Goal: Task Accomplishment & Management: Use online tool/utility

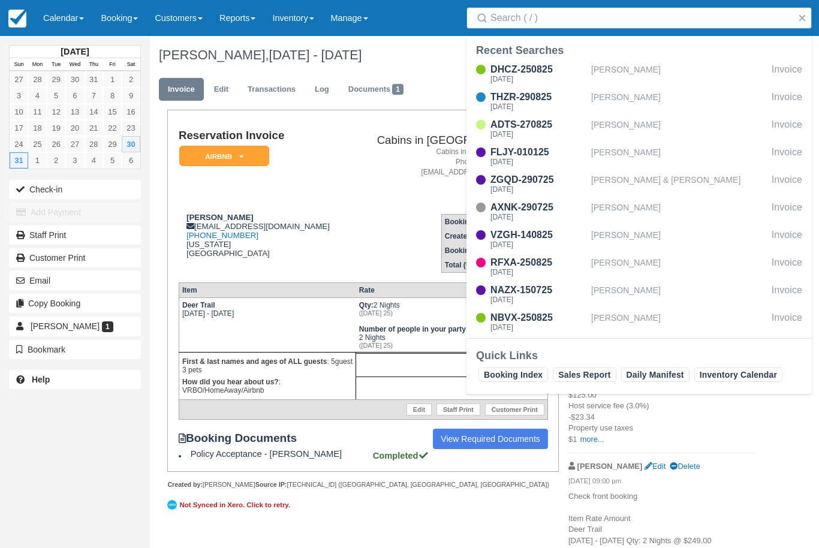
click at [555, 8] on input "Search" at bounding box center [642, 18] width 302 height 22
click at [615, 8] on input "Search" at bounding box center [642, 18] width 302 height 22
click at [583, 16] on input "Search" at bounding box center [642, 18] width 302 height 22
click at [203, 489] on div "Reservation Invoice AirBnB   LMVR CC Notice Signed Policies Paid in Full Confir…" at bounding box center [363, 300] width 392 height 380
click at [598, 14] on input "Search" at bounding box center [642, 18] width 302 height 22
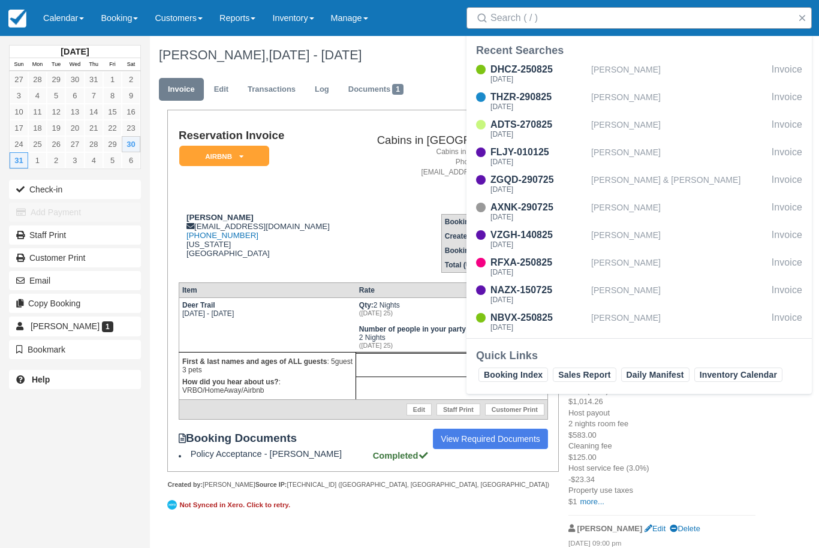
type textarea "`"
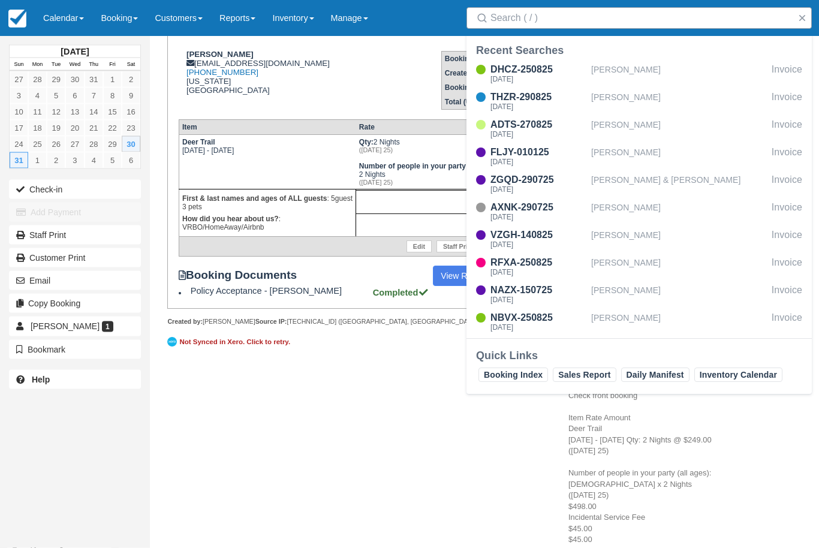
scroll to position [169, 0]
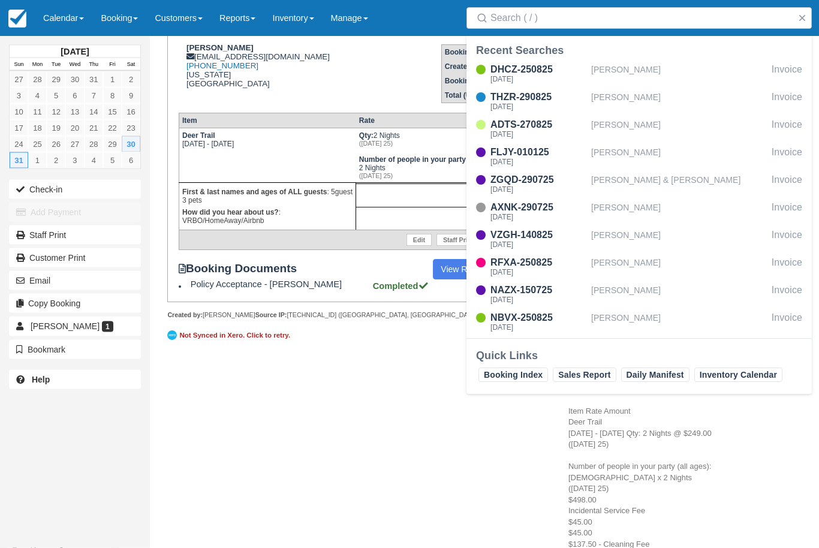
click at [254, 473] on div "Reservation Invoice AirBnB   LMVR CC Notice Signed Policies Paid in Full Confir…" at bounding box center [457, 266] width 615 height 651
click at [213, 461] on div "Reservation Invoice AirBnB   LMVR CC Notice Signed Policies Paid in Full Confir…" at bounding box center [457, 266] width 615 height 651
click at [585, 17] on input "Search" at bounding box center [642, 18] width 302 height 22
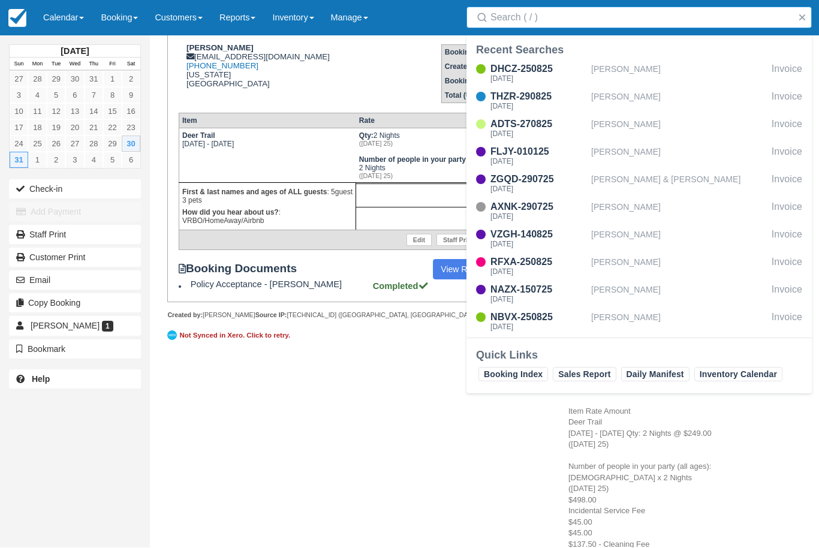
type input "E"
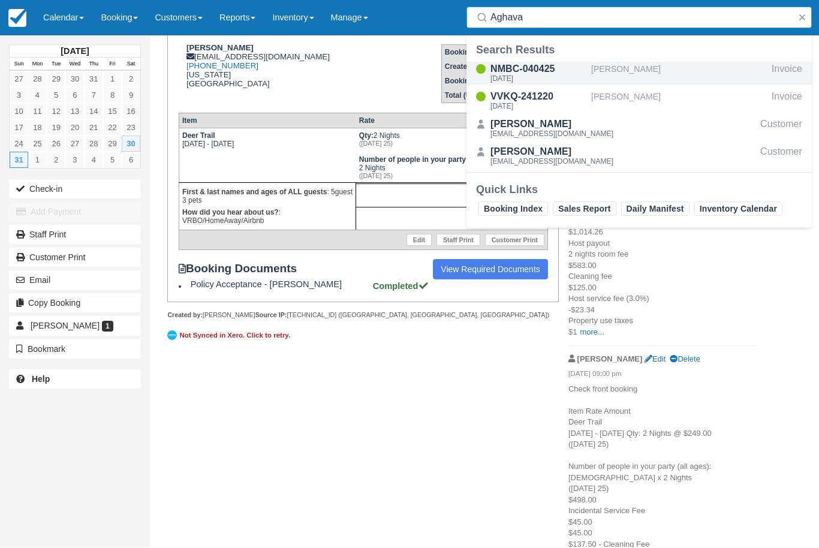
type input "Aghava"
click at [561, 68] on div "NMBC-040425" at bounding box center [539, 69] width 96 height 14
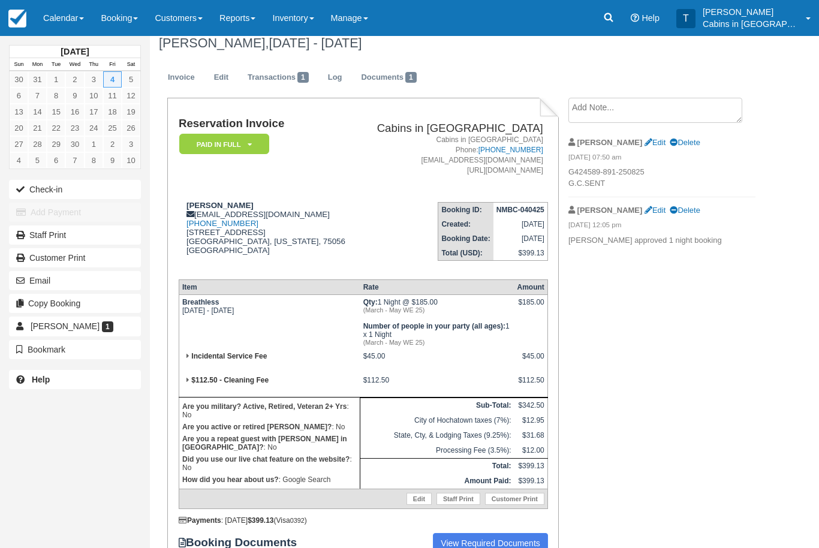
scroll to position [16, 0]
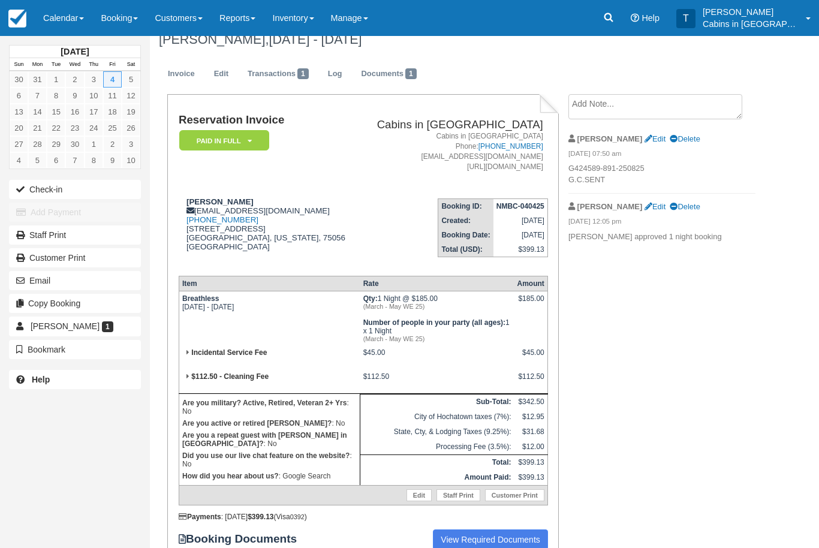
click at [696, 165] on p "G424589-891-250825 G.C.SENT" at bounding box center [661, 174] width 187 height 22
click at [578, 166] on p "G424589-891-250825 G.C.SENT" at bounding box center [661, 174] width 187 height 22
click at [586, 164] on p "G424589-891-250825 G.C.SENT" at bounding box center [661, 174] width 187 height 22
click at [576, 165] on p "G424589-891-250825 G.C.SENT" at bounding box center [661, 174] width 187 height 22
click at [615, 20] on icon at bounding box center [609, 17] width 12 height 12
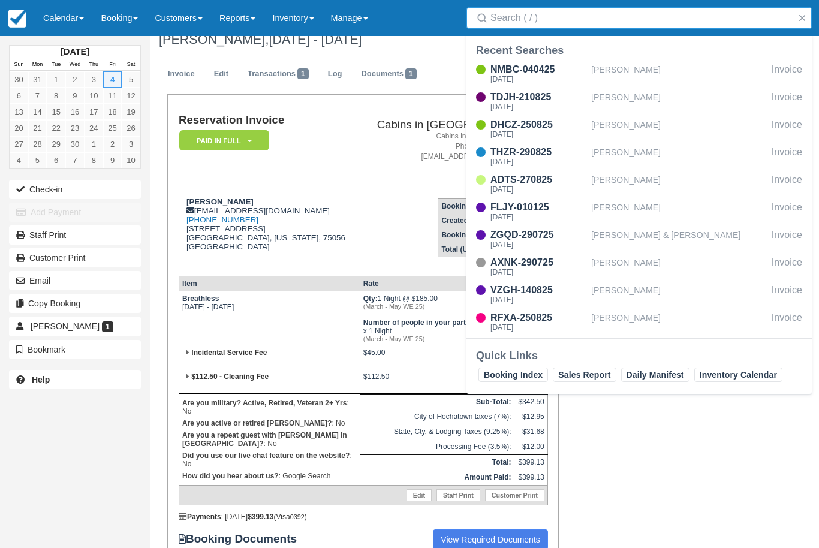
scroll to position [15, 0]
click at [322, 16] on link "Inventory" at bounding box center [293, 18] width 58 height 36
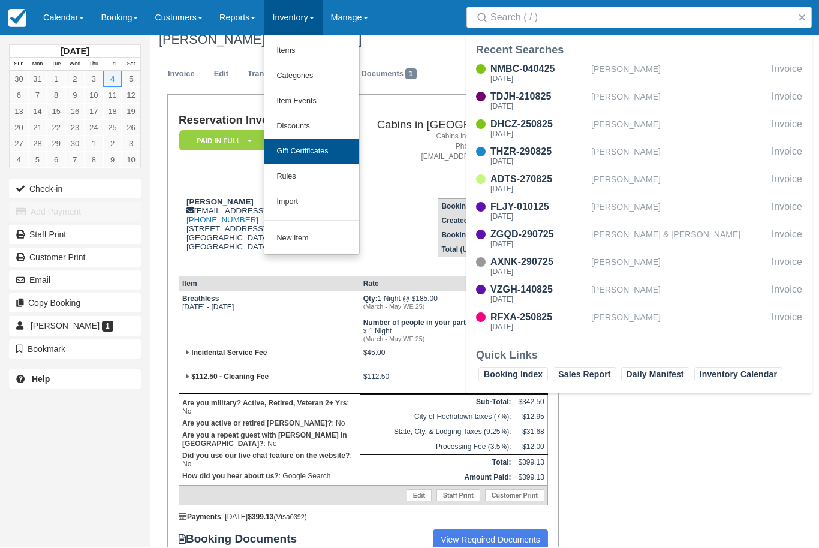
click at [347, 148] on link "Gift Certificates" at bounding box center [311, 152] width 95 height 25
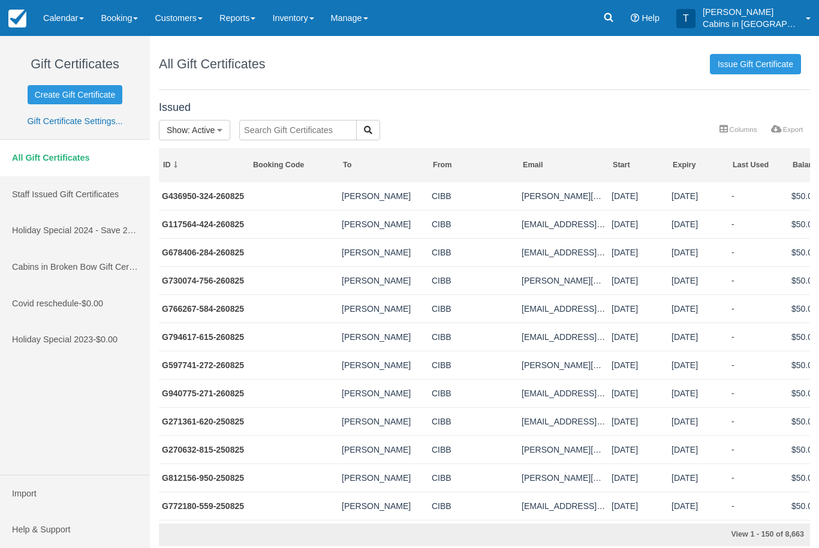
click at [296, 124] on input "text" at bounding box center [298, 130] width 118 height 20
click at [299, 127] on input "text" at bounding box center [298, 130] width 118 height 20
paste input "Address: [STREET_ADDRESS]"
type input "Address: [STREET_ADDRESS]"
click at [338, 130] on div "Issued Show : Active All Active Depleted Expired Void Address: 33 Timber Creek …" at bounding box center [484, 321] width 669 height 450
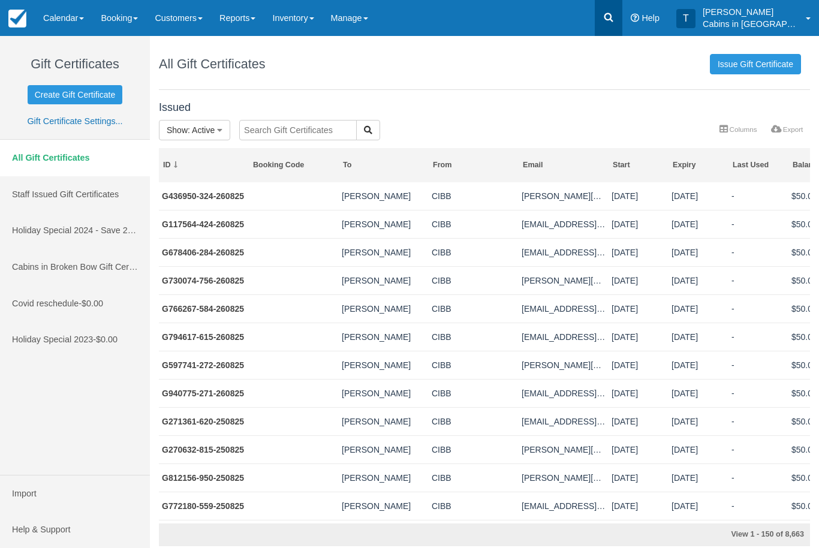
click at [615, 18] on icon at bounding box center [609, 17] width 12 height 12
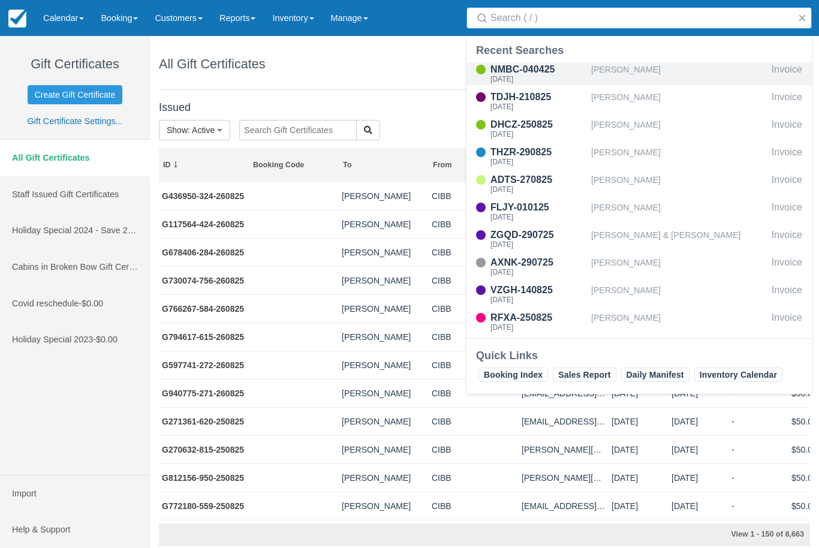
click at [567, 71] on div "NMBC-040425" at bounding box center [539, 69] width 96 height 14
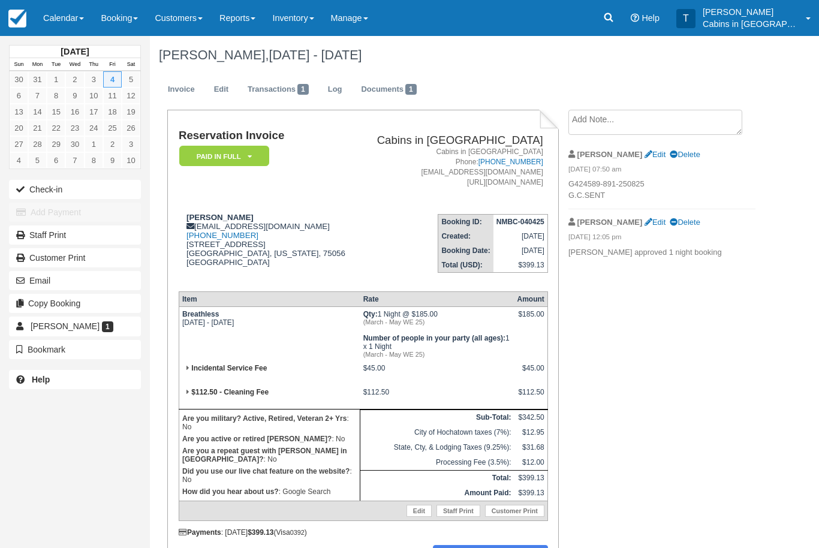
click at [638, 183] on p "G424589-891-250825 G.C.SENT" at bounding box center [661, 190] width 187 height 22
click at [649, 185] on p "G424589-891-250825 G.C.SENT" at bounding box center [661, 190] width 187 height 22
copy p "G424589-891-250825"
click at [306, 19] on link "Inventory" at bounding box center [293, 18] width 58 height 36
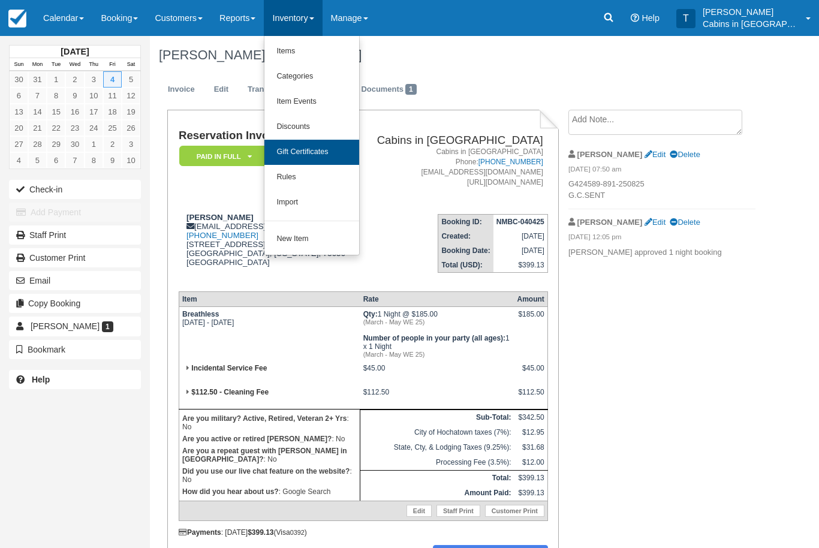
click at [348, 146] on link "Gift Certificates" at bounding box center [311, 152] width 95 height 25
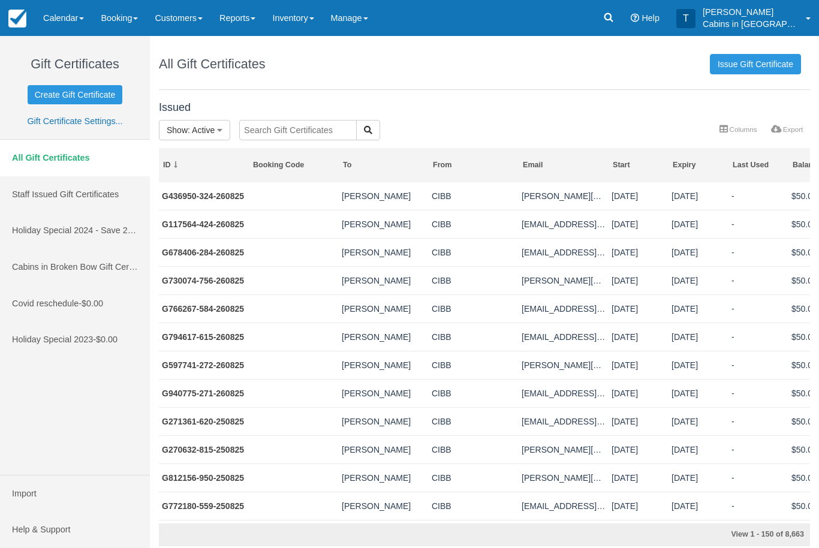
click at [302, 130] on input "text" at bounding box center [298, 130] width 118 height 20
click at [299, 128] on input "text" at bounding box center [298, 130] width 118 height 20
paste input "G424589-891-250825"
type input "G424589-891-250825"
click at [341, 130] on div "Issued Show : Active All Active Depleted Expired Void G424589-891-250825 More C…" at bounding box center [484, 321] width 669 height 450
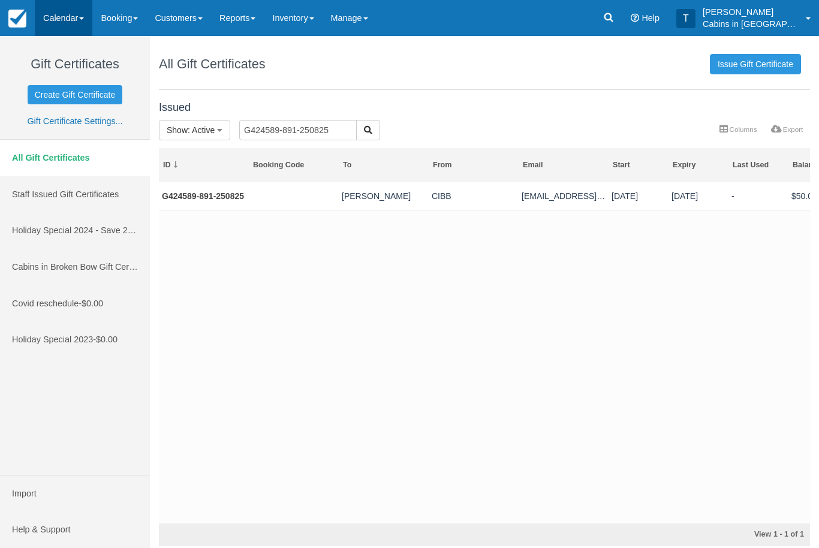
click at [89, 26] on link "Calendar" at bounding box center [64, 18] width 58 height 36
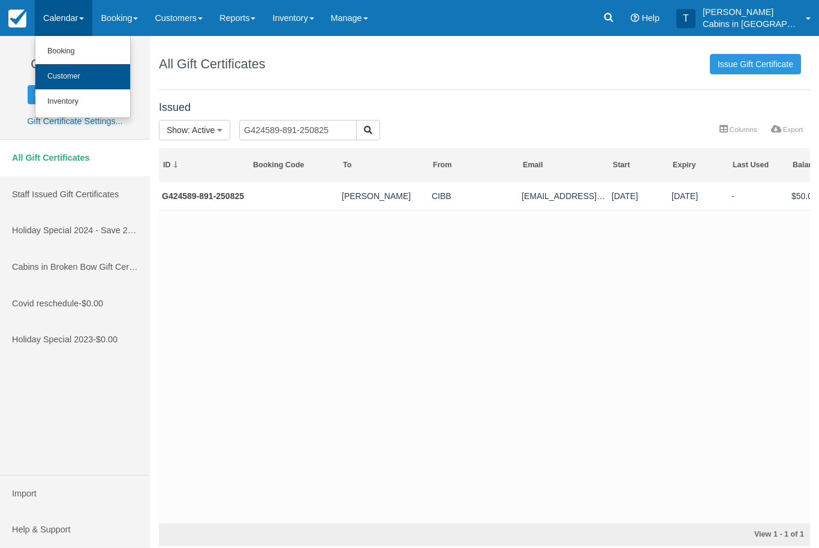
click at [106, 80] on link "Customer" at bounding box center [82, 76] width 95 height 25
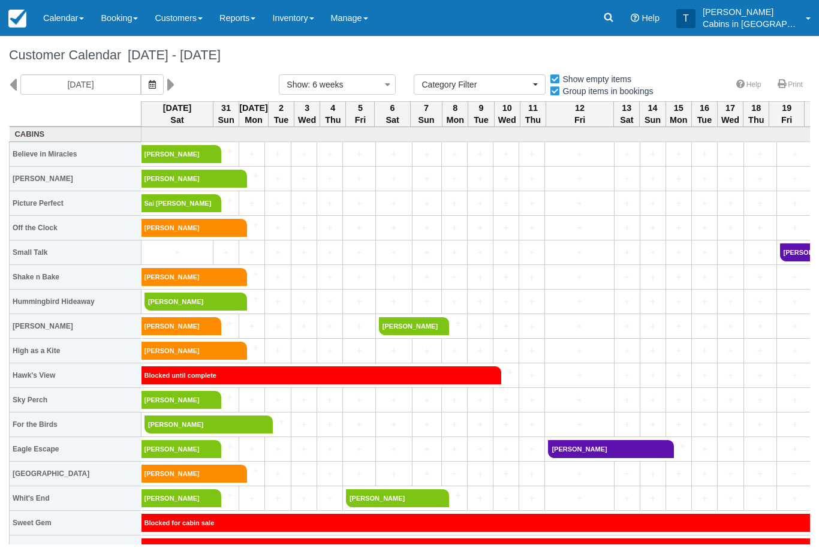
select select
click at [615, 19] on icon at bounding box center [609, 17] width 12 height 12
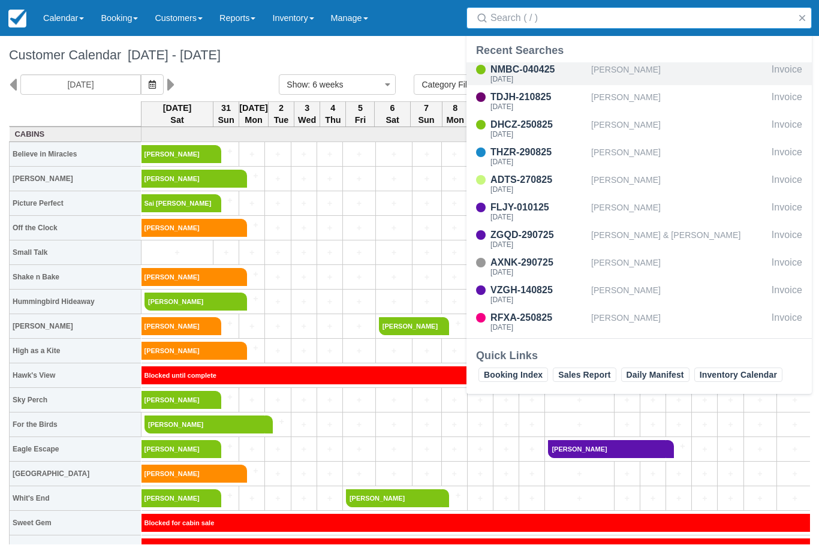
click at [544, 71] on div "NMBC-040425" at bounding box center [539, 69] width 96 height 14
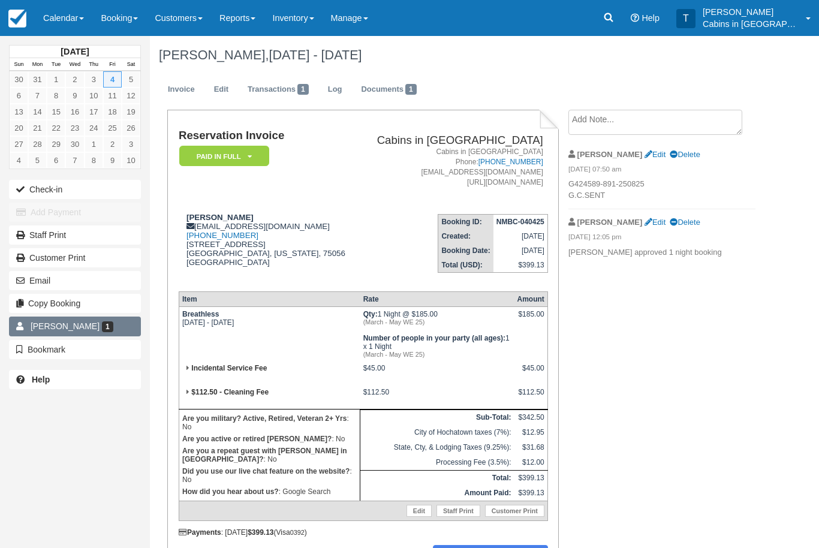
click at [113, 323] on span "1" at bounding box center [107, 326] width 11 height 11
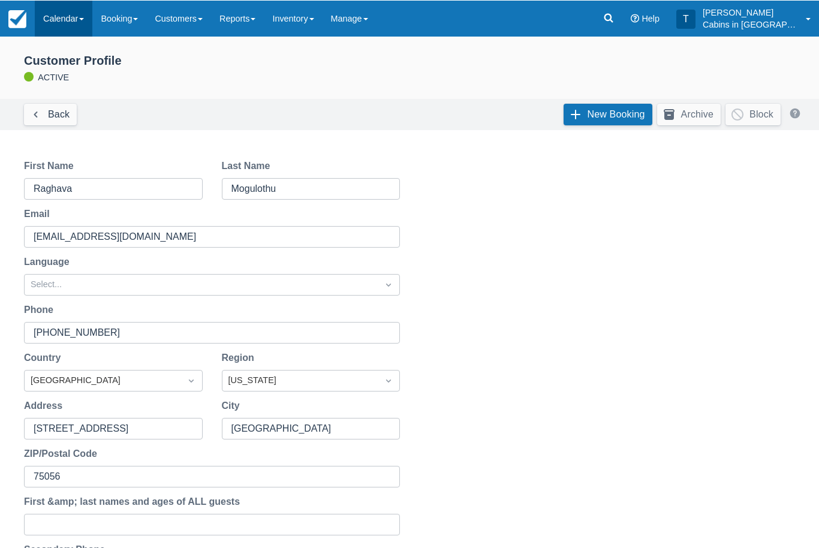
click at [77, 13] on link "Calendar" at bounding box center [64, 18] width 58 height 36
click at [616, 17] on div at bounding box center [409, 274] width 819 height 548
click at [615, 17] on icon at bounding box center [609, 17] width 12 height 12
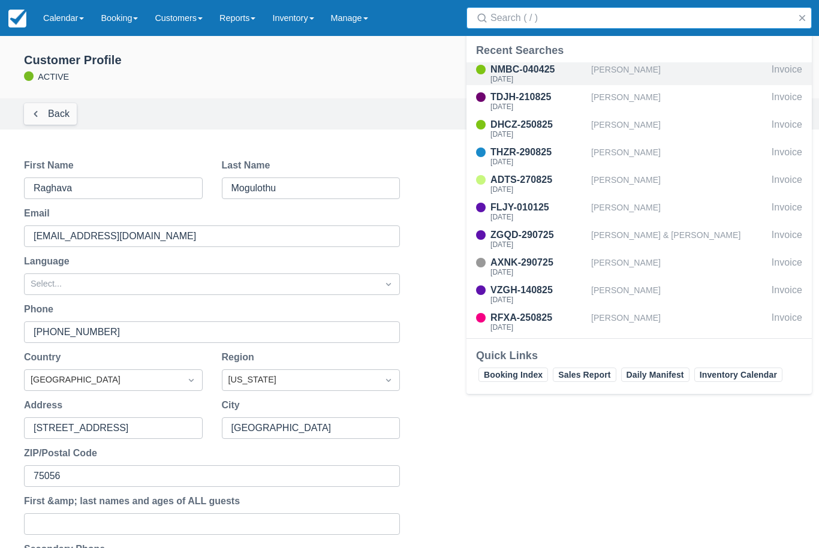
click at [560, 70] on div "NMBC-040425" at bounding box center [539, 69] width 96 height 14
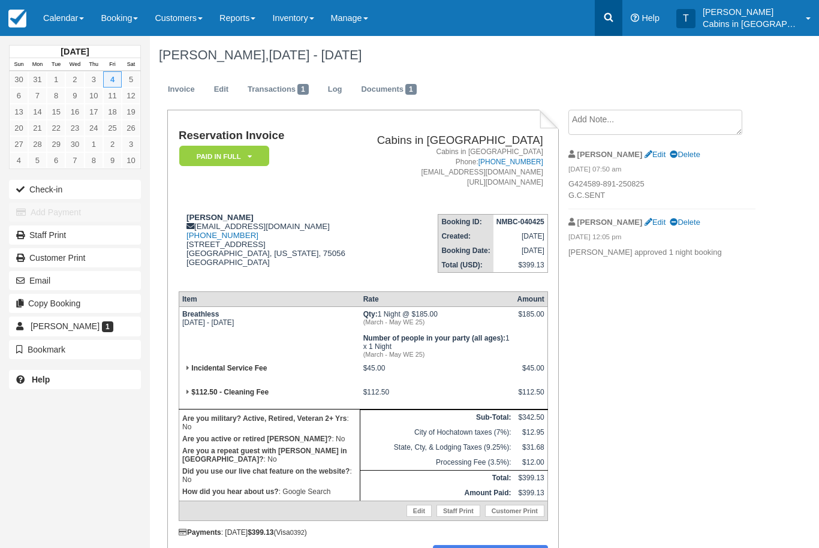
click at [615, 15] on icon at bounding box center [609, 17] width 12 height 12
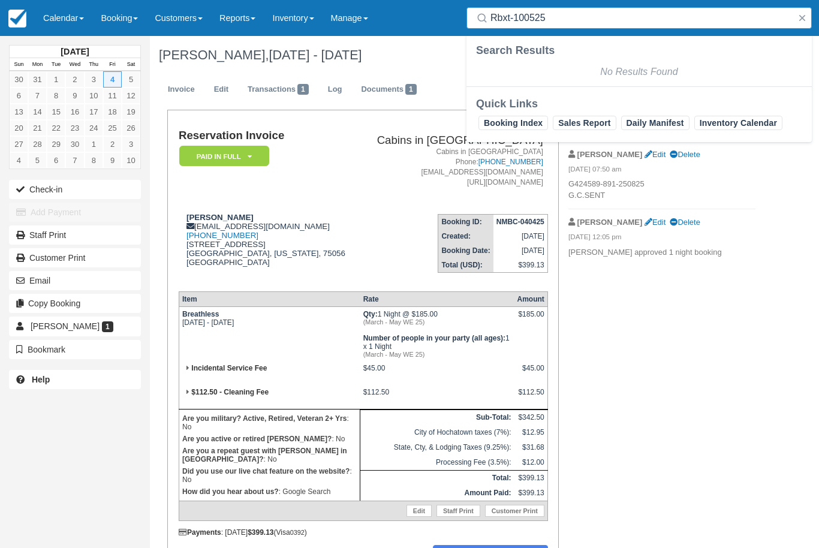
click at [507, 19] on input "Rbxt-100525" at bounding box center [642, 18] width 302 height 22
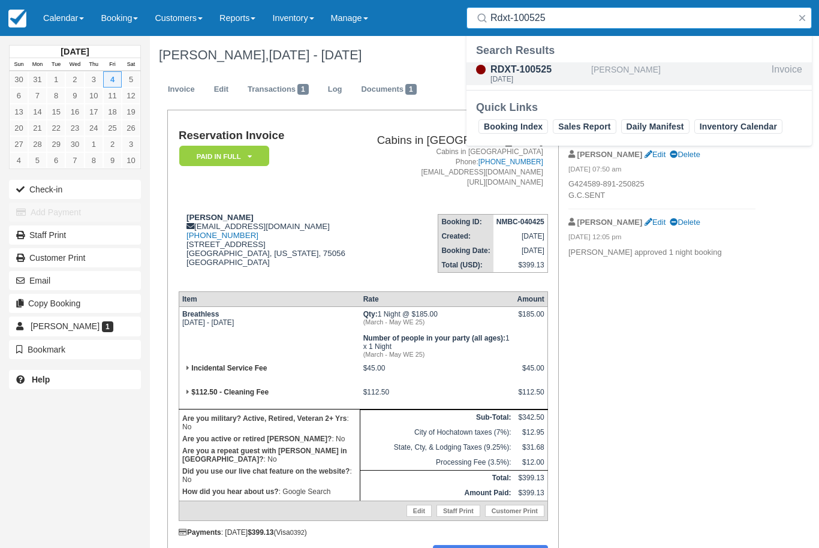
type input "Rdxt-100525"
click at [534, 80] on div "Sat Aug 16 2025" at bounding box center [539, 79] width 96 height 7
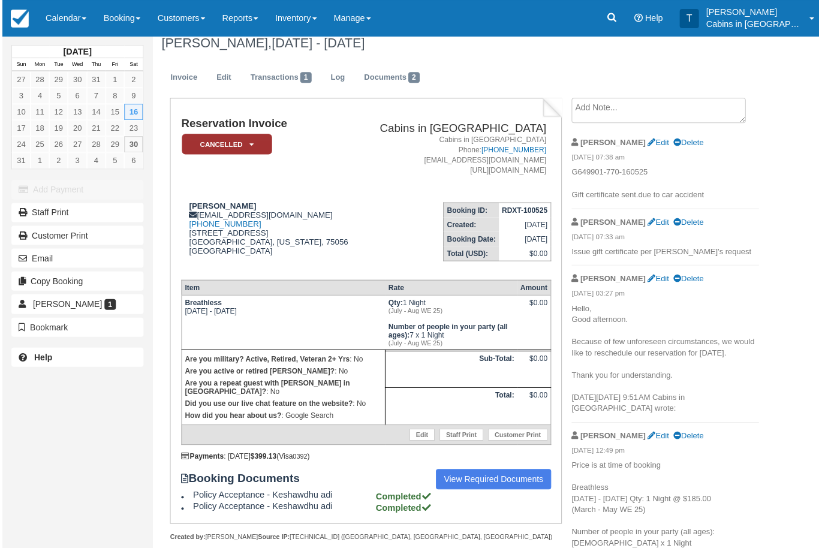
scroll to position [19, 0]
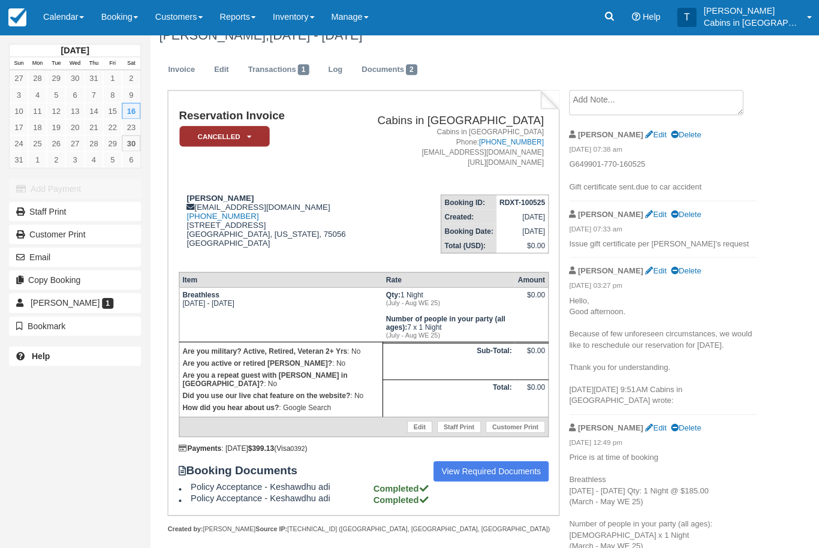
click at [635, 163] on p "G649901-770-160525 Gift certificate sent.due to car accident" at bounding box center [661, 177] width 187 height 34
click at [576, 169] on p "G649901-770-160525 Gift certificate sent.due to car accident" at bounding box center [661, 177] width 187 height 34
click at [649, 164] on p "G649901-770-160525 Gift certificate sent.due to car accident" at bounding box center [661, 177] width 187 height 34
click at [646, 164] on p "G649901-770-160525 Gift certificate sent.due to car accident" at bounding box center [661, 177] width 187 height 34
click at [648, 163] on p "G649901-770-160525 Gift certificate sent.due to car accident" at bounding box center [661, 177] width 187 height 34
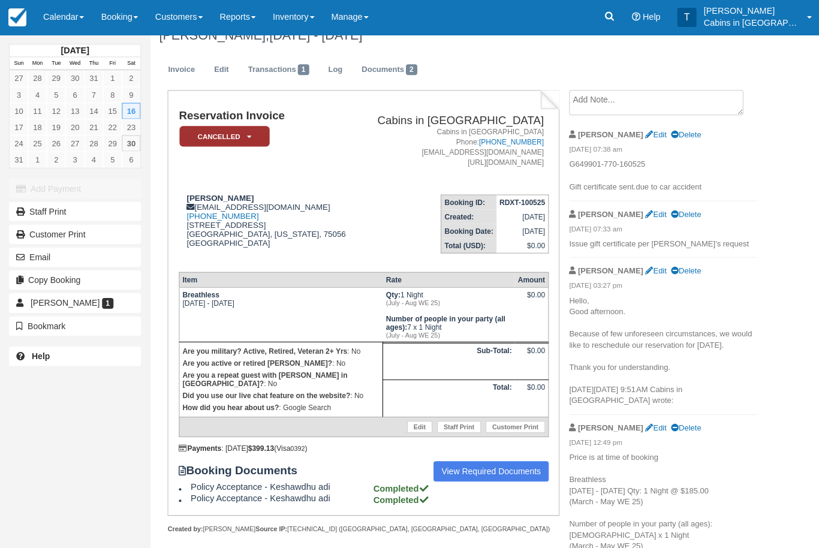
click at [654, 164] on p "G649901-770-160525 Gift certificate sent.due to car accident" at bounding box center [661, 177] width 187 height 34
click at [652, 170] on p "G649901-770-160525 Gift certificate sent.due to car accident" at bounding box center [661, 177] width 187 height 34
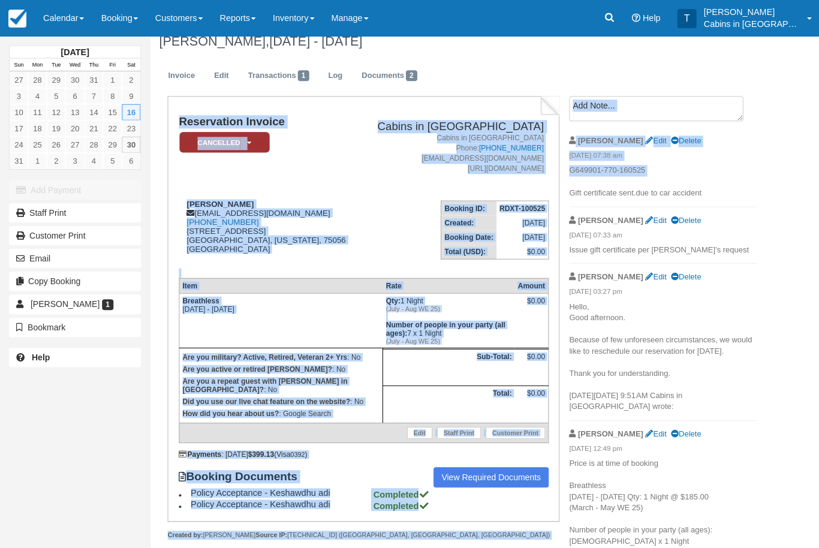
scroll to position [0, 0]
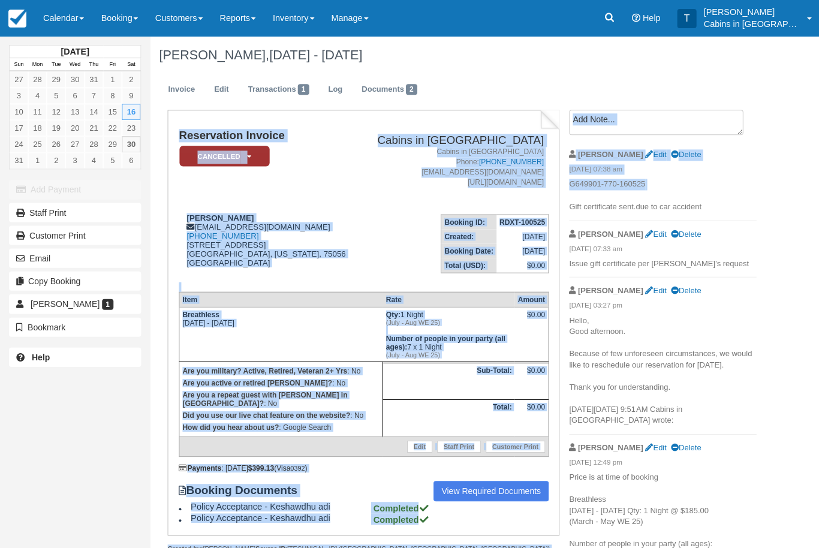
click at [744, 200] on p "G649901-770-160525 Gift certificate sent.due to car accident" at bounding box center [661, 196] width 187 height 34
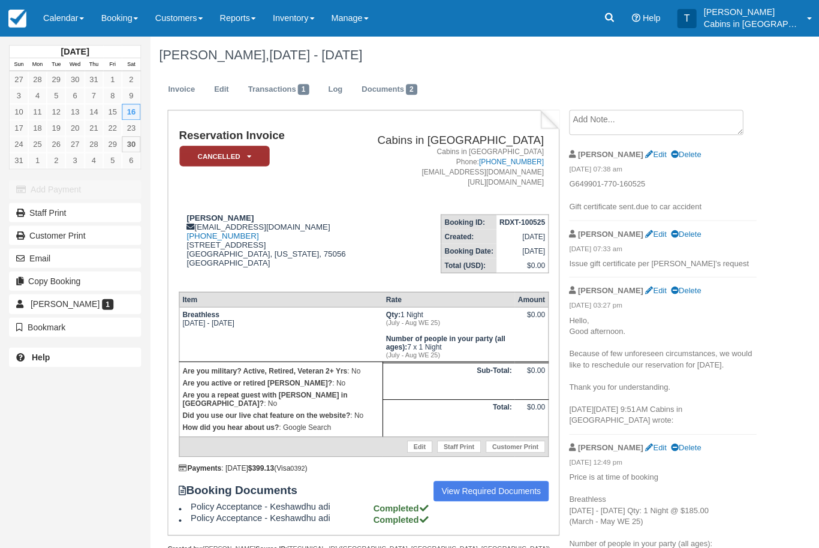
click at [645, 184] on p "G649901-770-160525 Gift certificate sent.due to car accident" at bounding box center [661, 196] width 187 height 34
copy p "G649901-770-160525"
click at [128, 23] on link "Booking" at bounding box center [119, 18] width 54 height 36
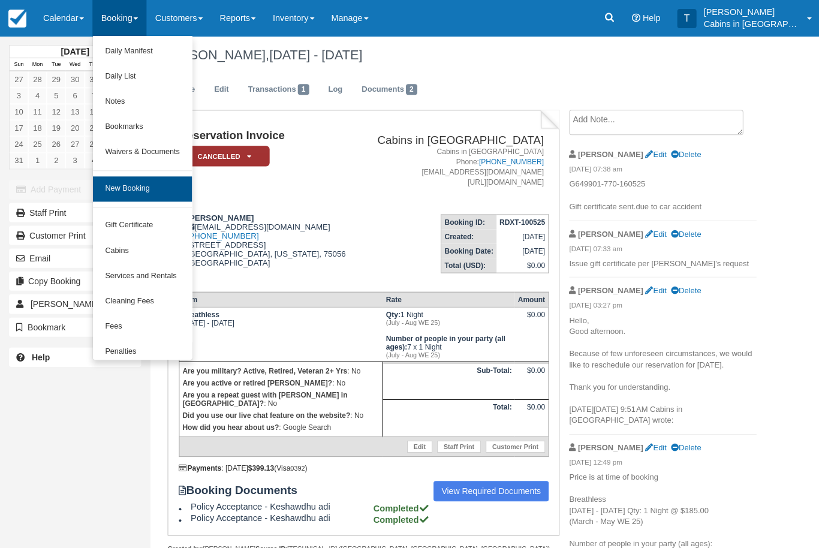
click at [162, 179] on link "New Booking" at bounding box center [142, 188] width 98 height 25
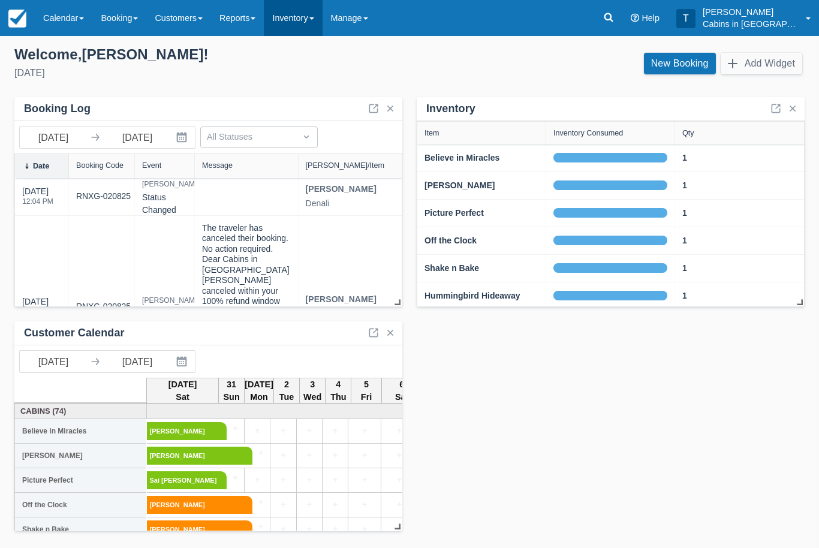
click at [306, 19] on link "Inventory" at bounding box center [293, 18] width 58 height 36
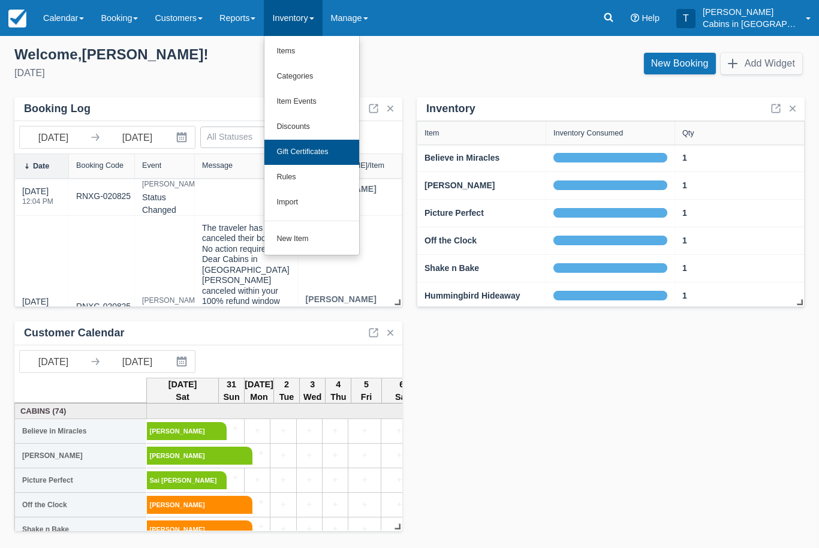
click at [349, 147] on link "Gift Certificates" at bounding box center [311, 152] width 95 height 25
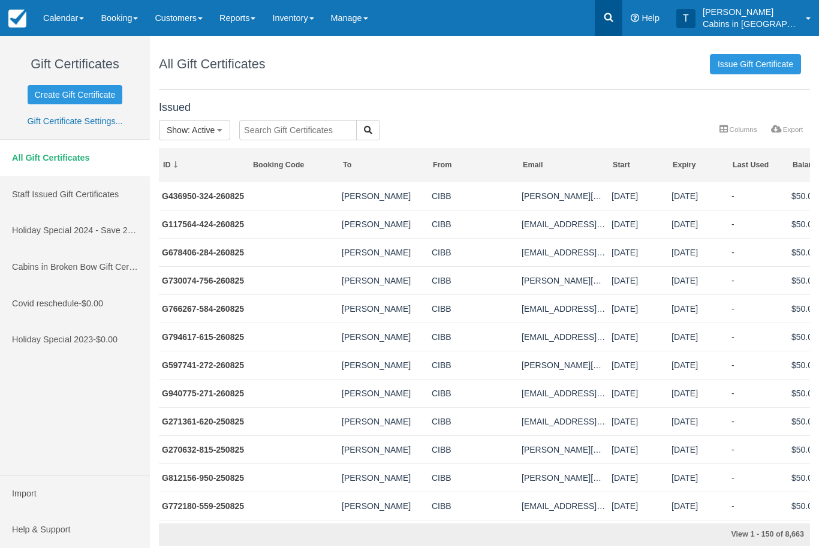
click at [615, 22] on icon at bounding box center [609, 17] width 12 height 12
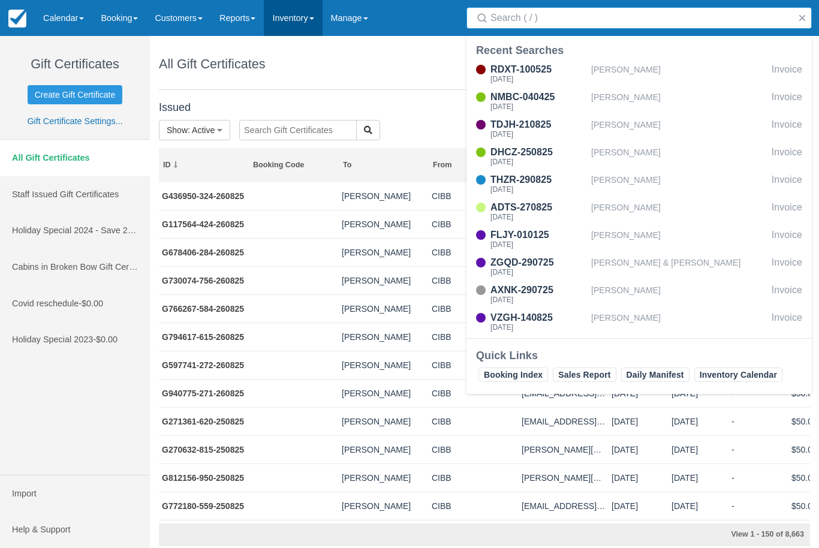
click at [304, 20] on link "Inventory" at bounding box center [293, 18] width 58 height 36
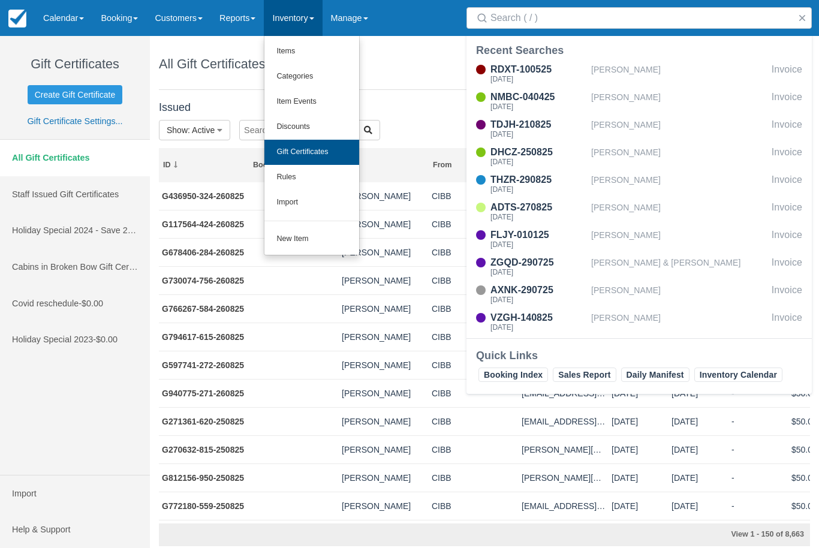
click at [336, 151] on link "Gift Certificates" at bounding box center [311, 152] width 95 height 25
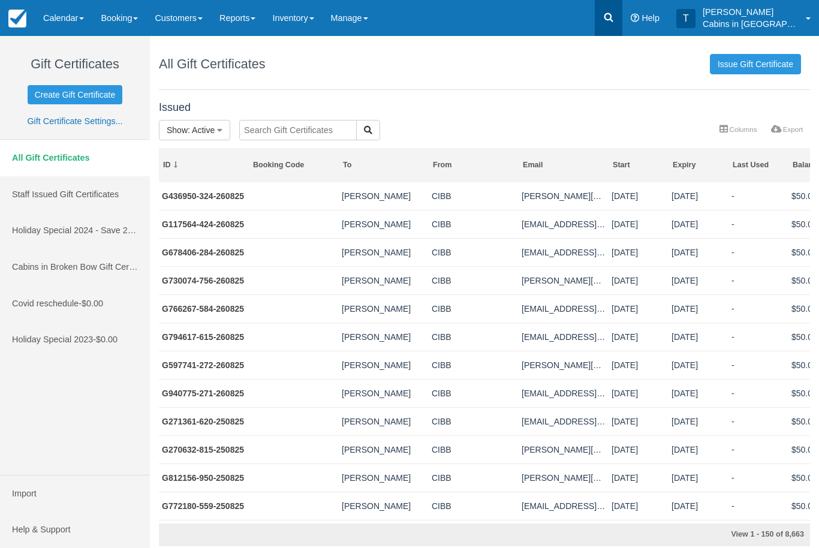
click at [614, 17] on icon at bounding box center [609, 17] width 12 height 12
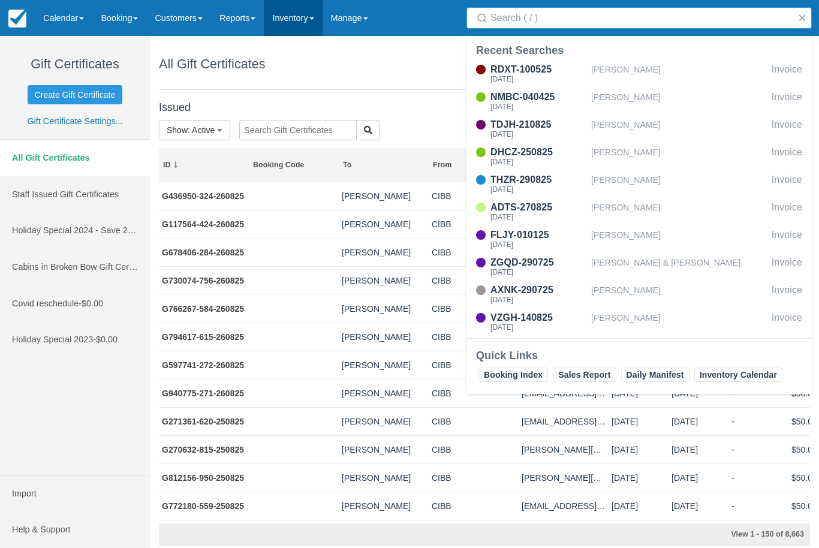
click at [302, 20] on link "Inventory" at bounding box center [293, 18] width 58 height 36
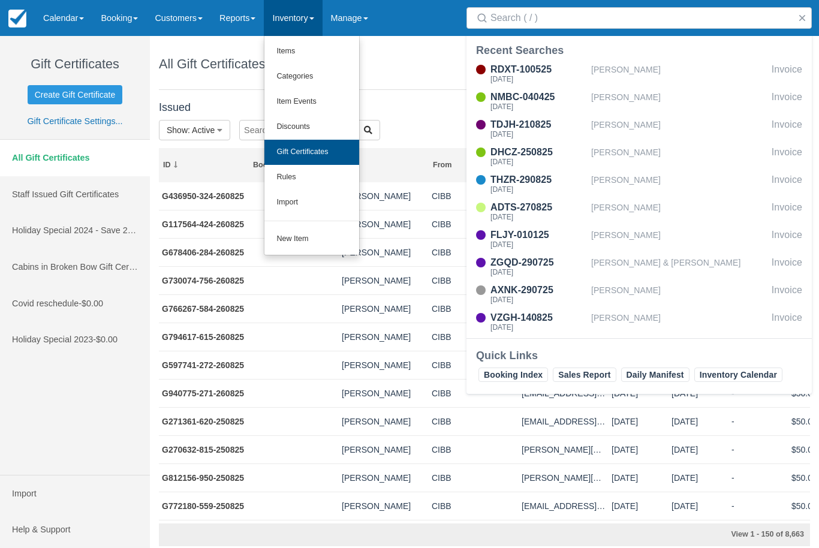
click at [335, 154] on link "Gift Certificates" at bounding box center [311, 152] width 95 height 25
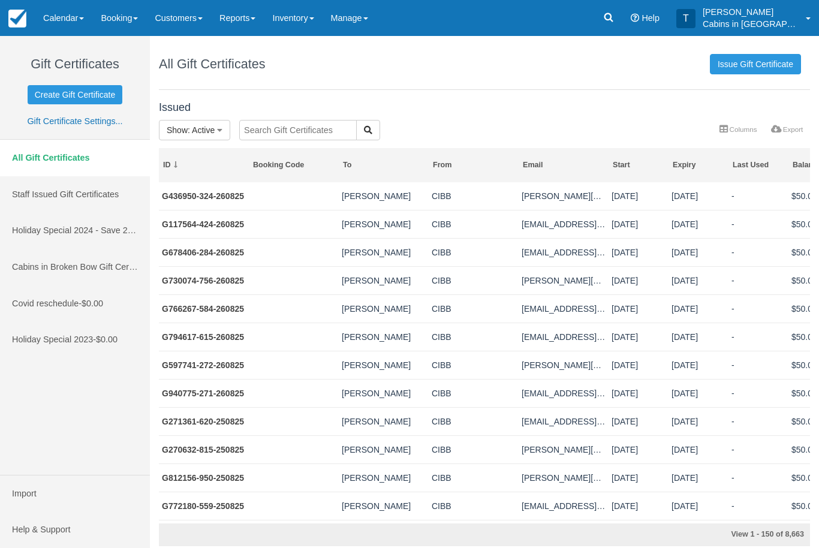
click at [309, 131] on input "text" at bounding box center [298, 130] width 118 height 20
click at [297, 131] on input "text" at bounding box center [298, 130] width 118 height 20
paste input "G649901-770-160525"
type input "G649901-770-160525"
click at [335, 131] on div "Issued Show : Active All Active Depleted Expired Void G649901-770-160525 More C…" at bounding box center [484, 321] width 669 height 450
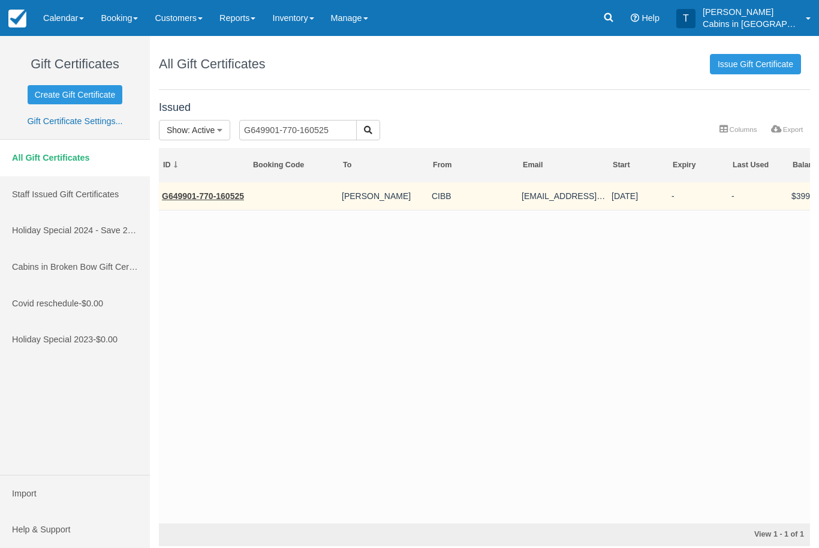
click at [225, 200] on link "G649901-770-160525" at bounding box center [203, 196] width 82 height 10
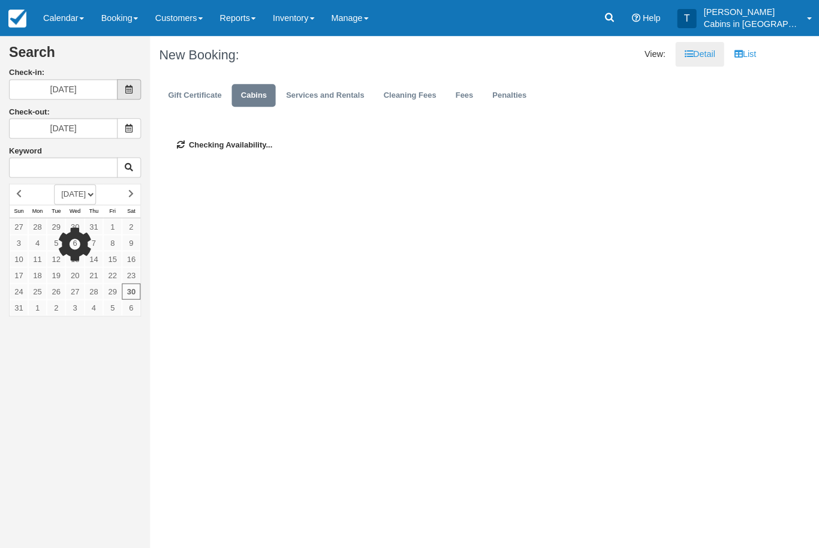
click at [137, 85] on span at bounding box center [129, 89] width 24 height 20
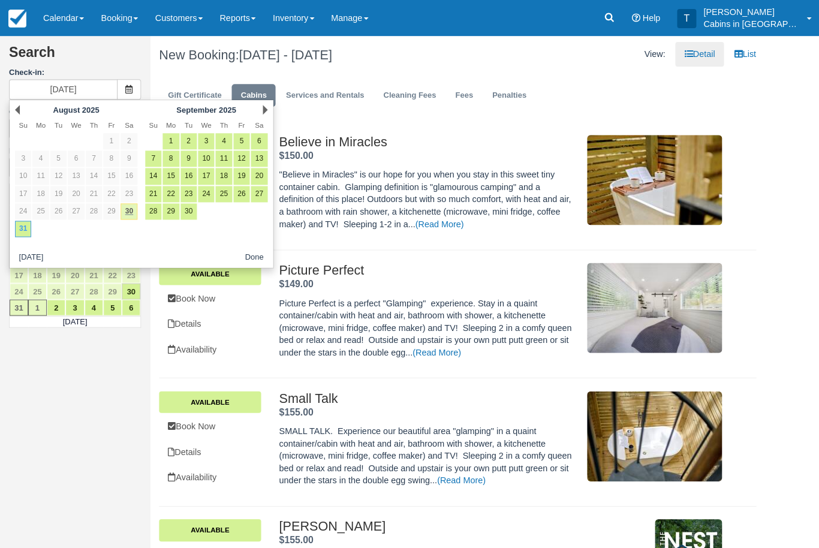
click at [131, 208] on link "30" at bounding box center [129, 211] width 16 height 16
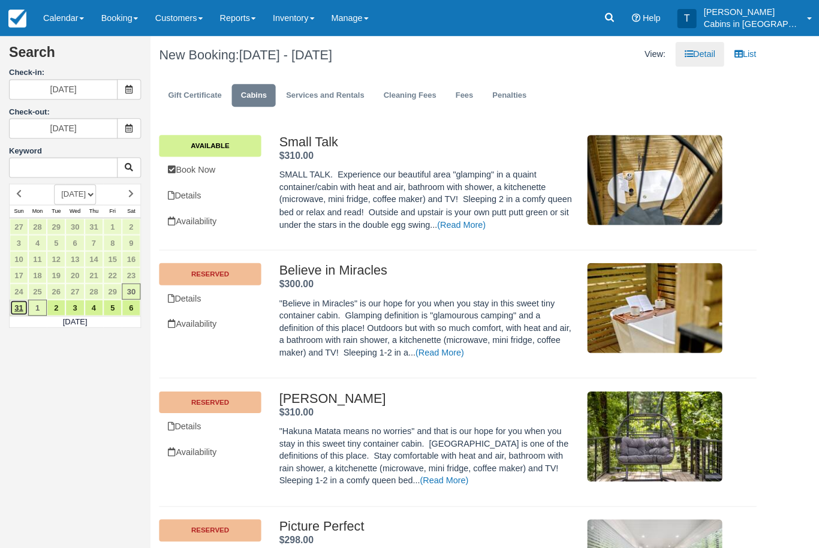
click at [23, 300] on link "31" at bounding box center [19, 307] width 19 height 16
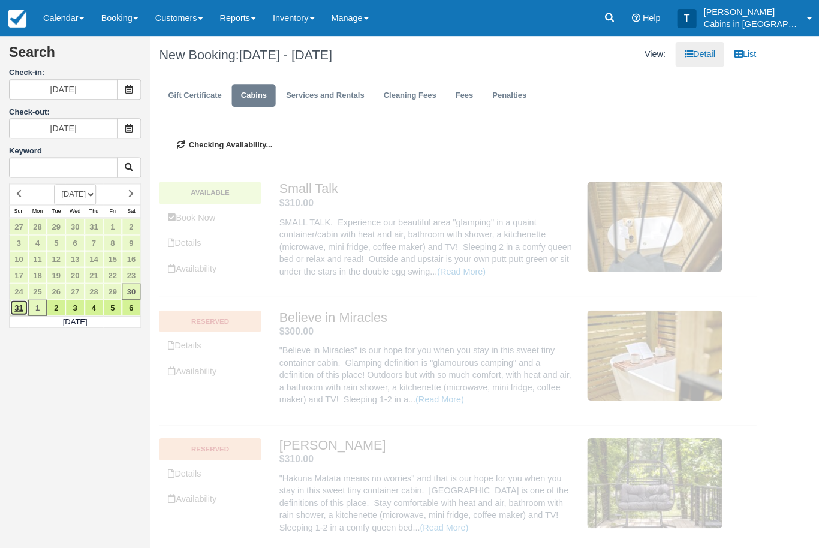
type input "08/31/25"
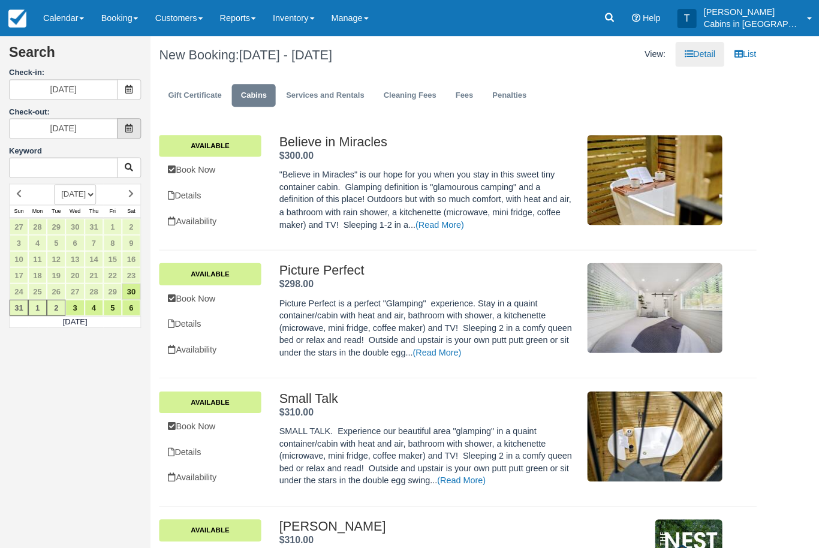
click at [131, 124] on icon at bounding box center [129, 128] width 8 height 8
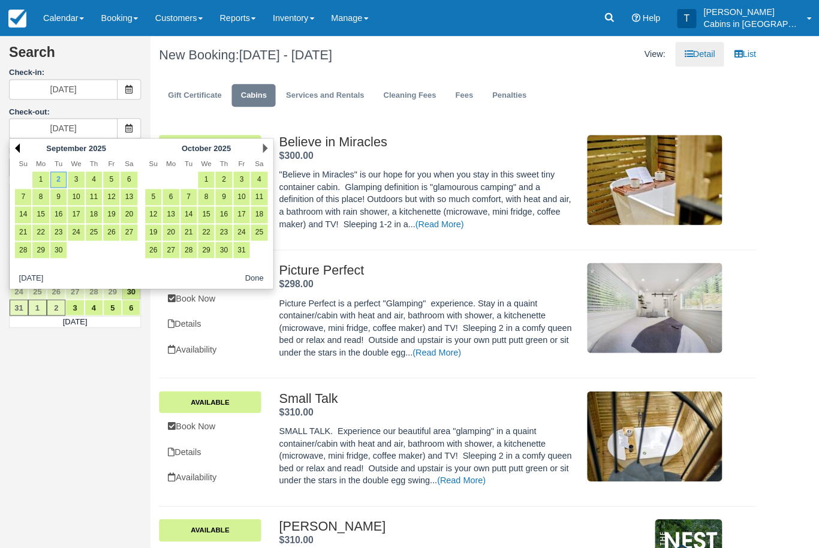
click at [17, 148] on link "Prev" at bounding box center [17, 148] width 5 height 10
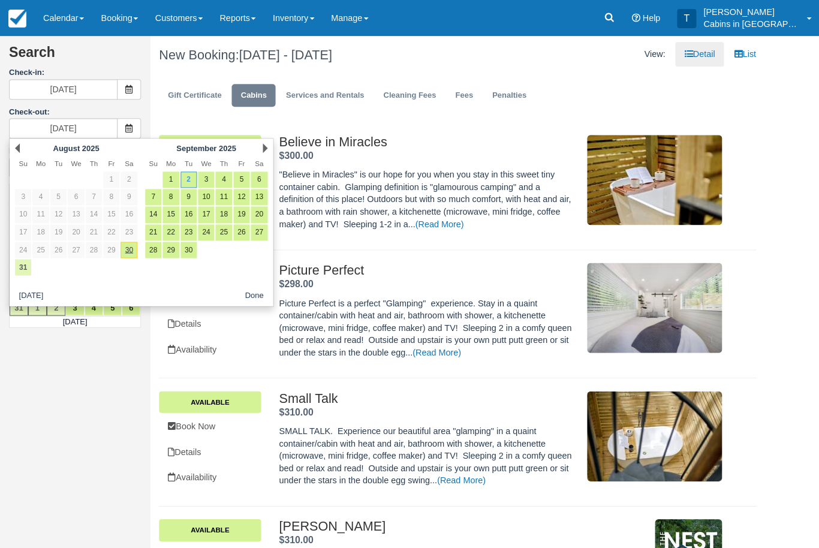
click at [23, 270] on link "31" at bounding box center [23, 267] width 16 height 16
type input "08/31/25"
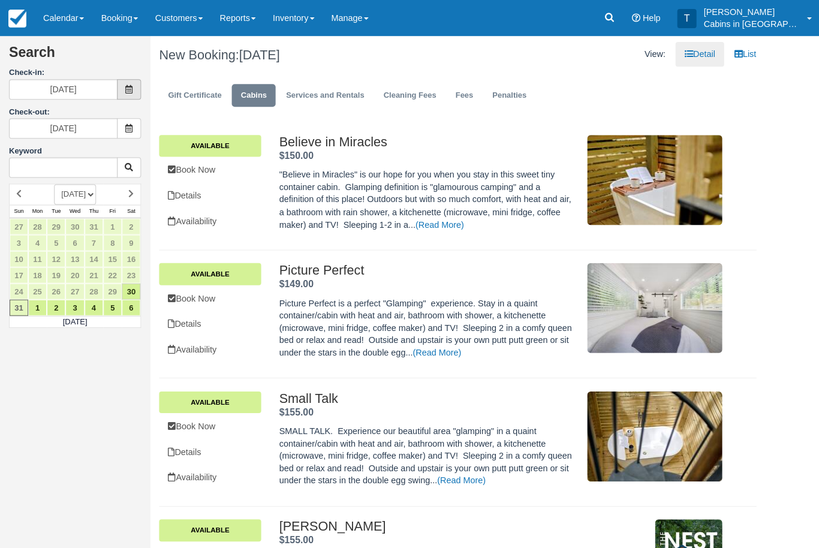
click at [131, 82] on span at bounding box center [129, 89] width 24 height 20
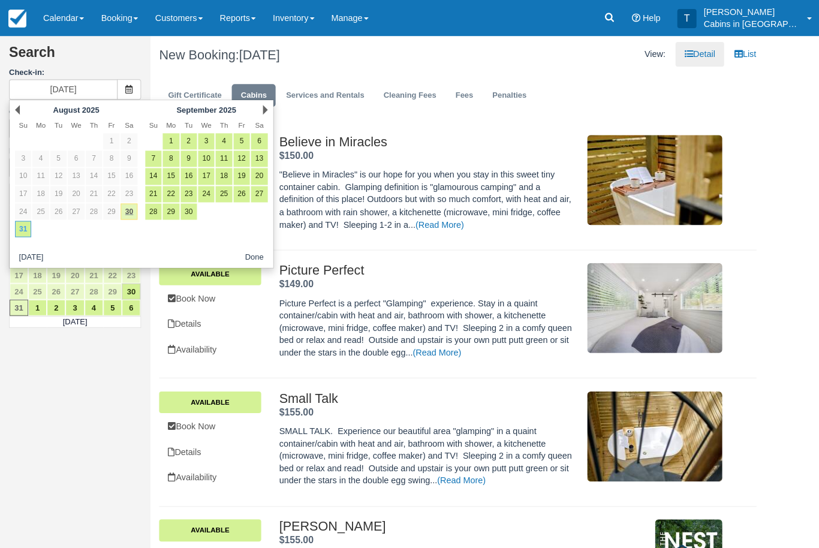
click at [133, 209] on link "30" at bounding box center [129, 211] width 16 height 16
type input "08/30/25"
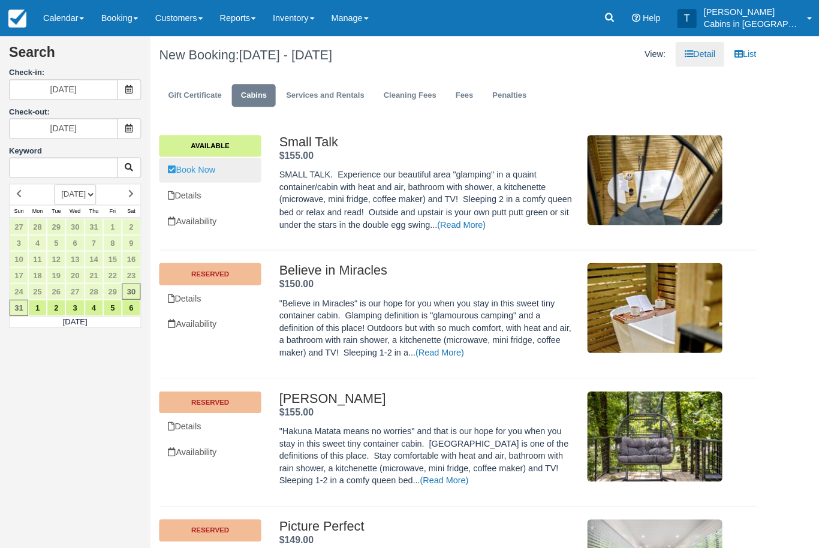
click at [205, 174] on link "Book Now" at bounding box center [210, 170] width 102 height 25
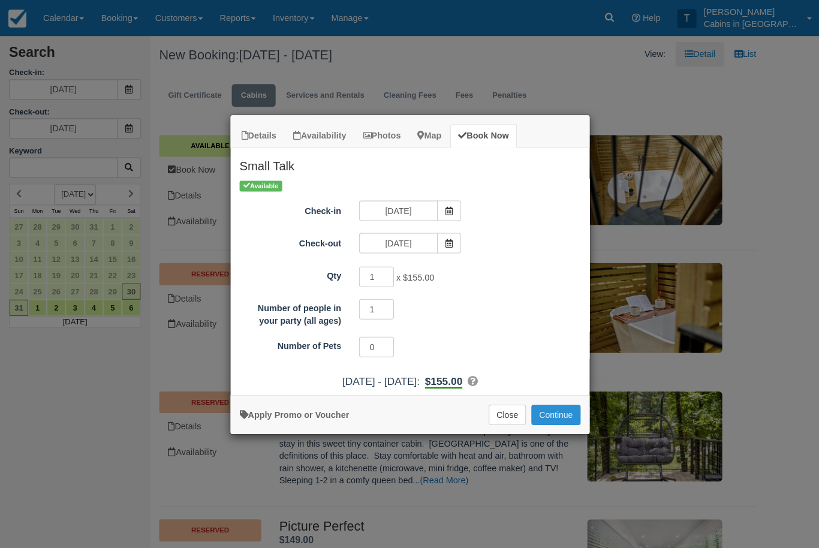
click at [565, 412] on button "Continue" at bounding box center [555, 414] width 49 height 20
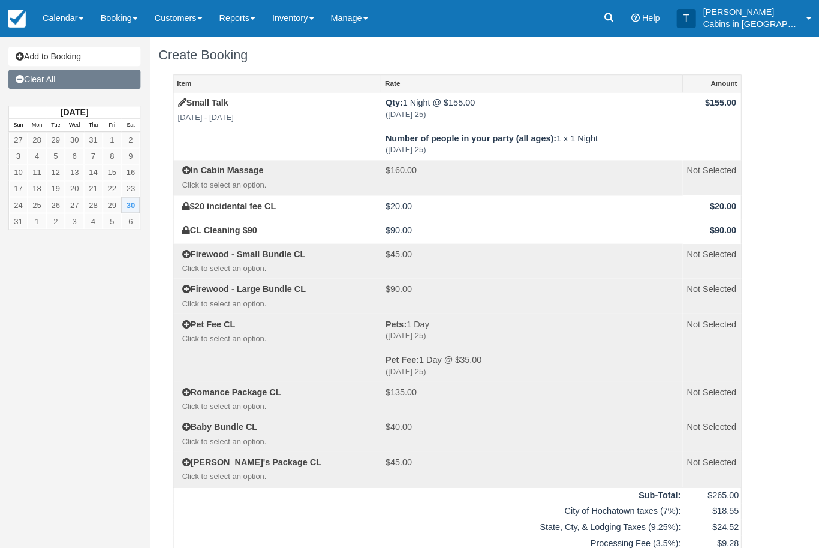
click at [101, 77] on link "Clear All" at bounding box center [75, 79] width 132 height 19
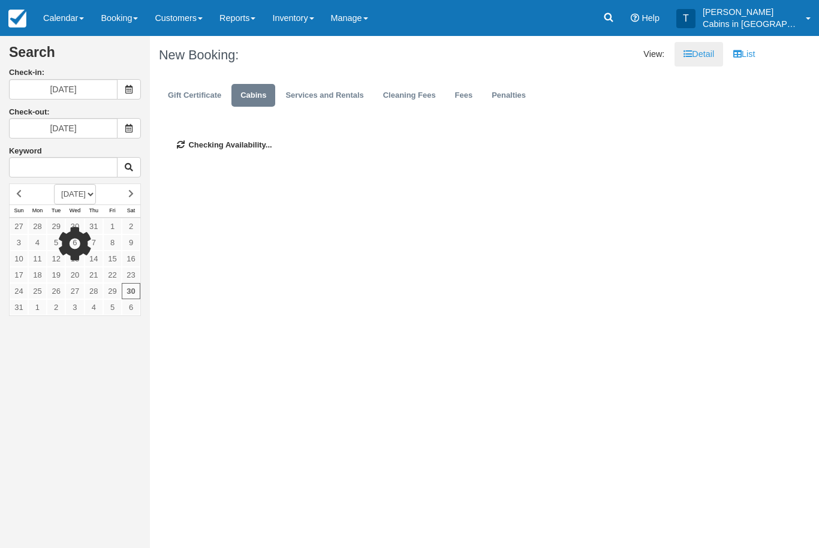
scroll to position [0, 1]
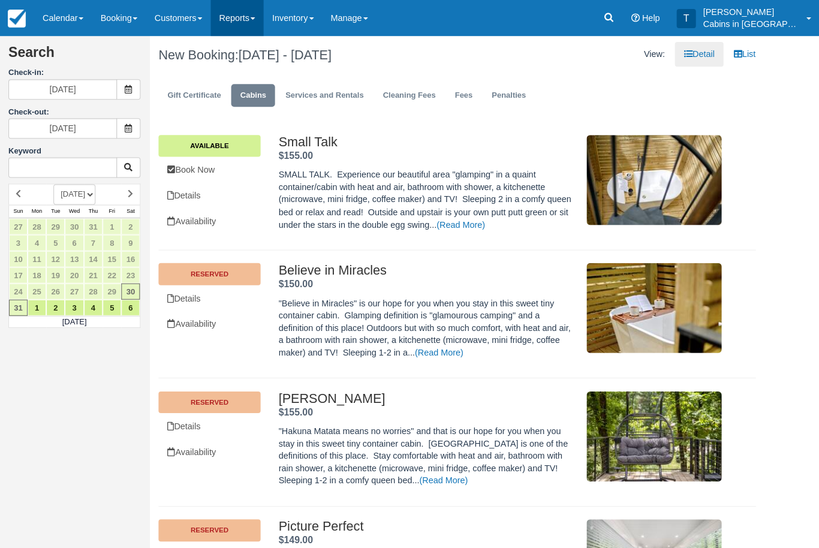
click at [260, 15] on link "Reports" at bounding box center [237, 18] width 53 height 36
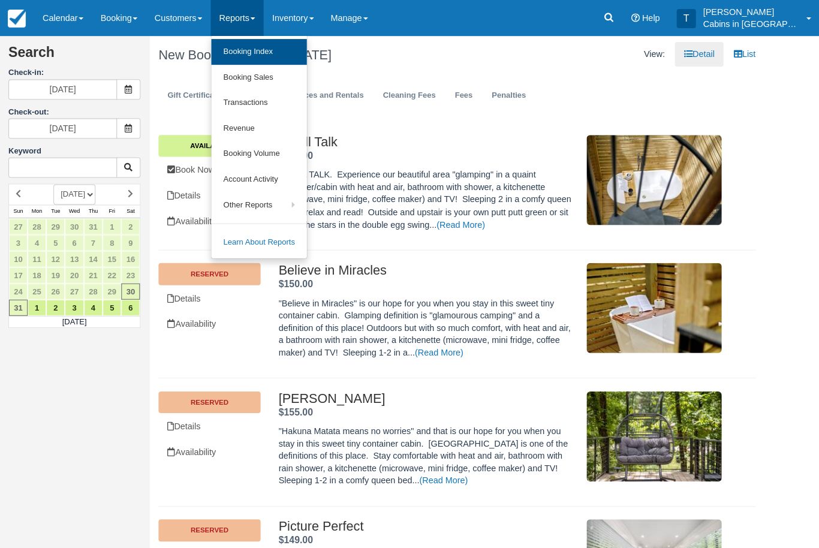
click at [279, 53] on link "Booking Index" at bounding box center [259, 52] width 95 height 26
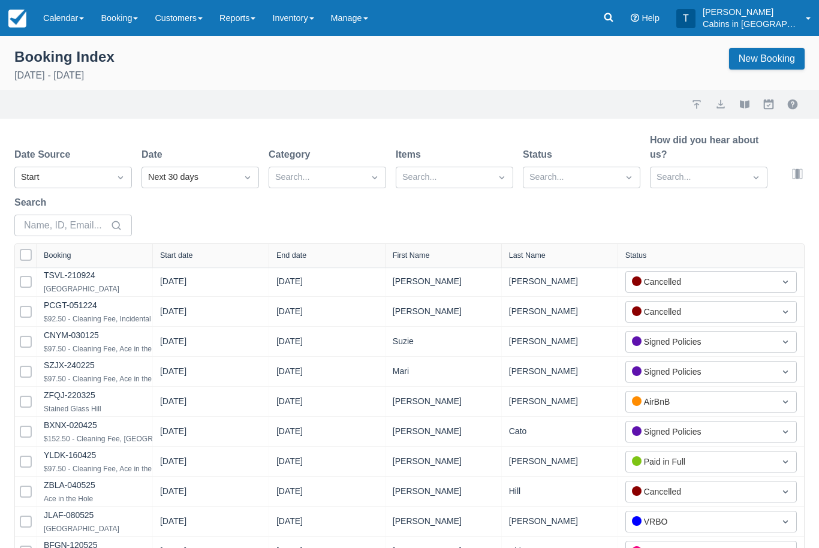
scroll to position [0, 1]
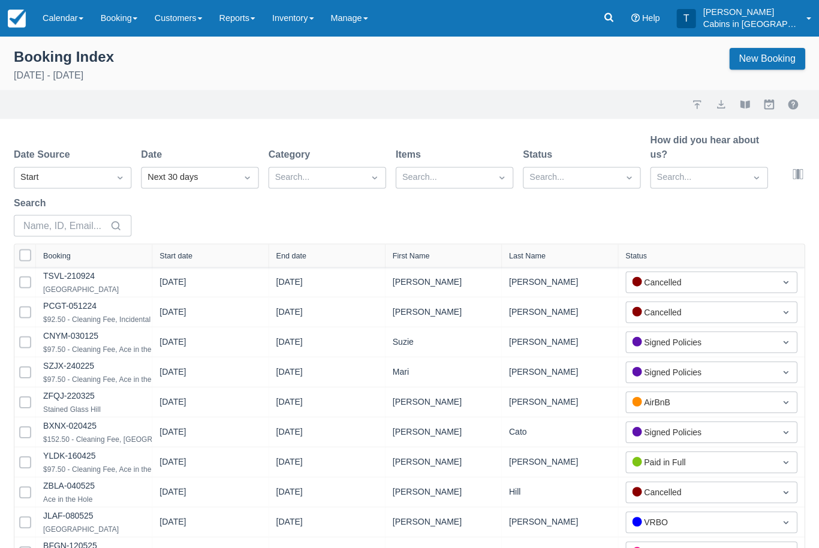
select select "25"
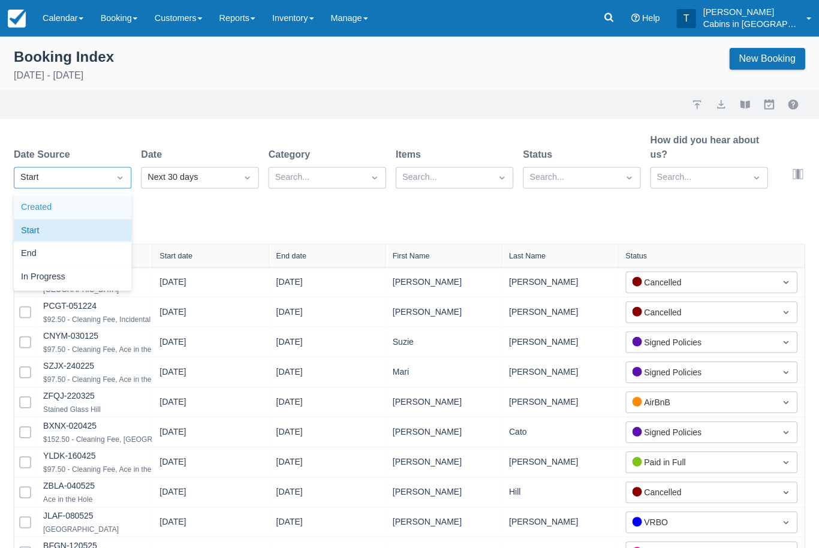
click at [112, 213] on div "Created" at bounding box center [73, 206] width 118 height 23
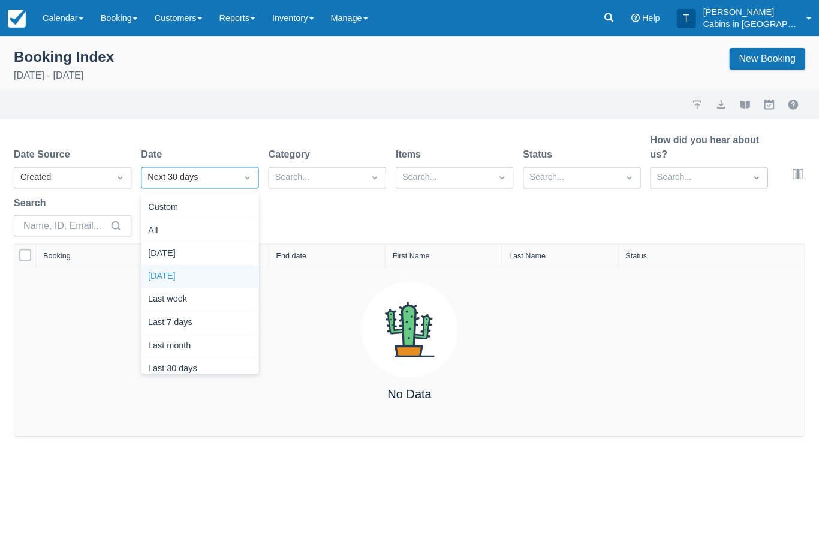
click at [212, 278] on div "[DATE]" at bounding box center [201, 276] width 118 height 23
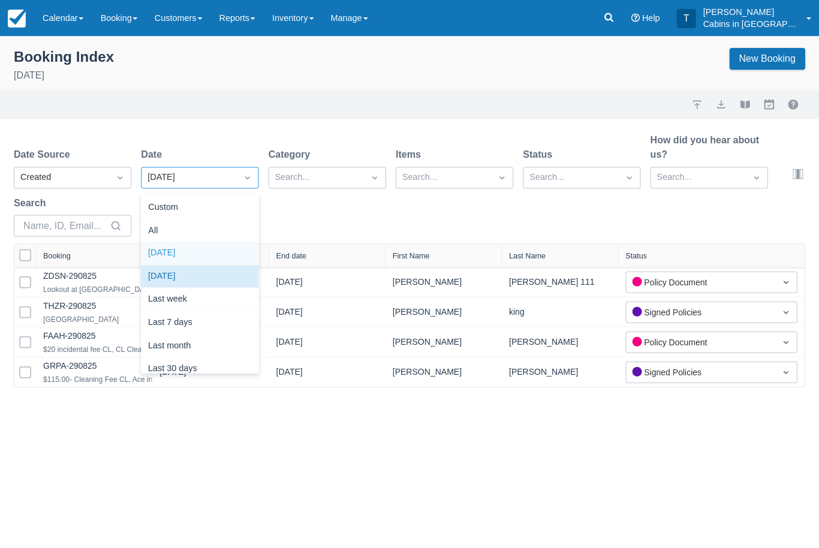
click at [213, 256] on div "[DATE]" at bounding box center [201, 253] width 118 height 23
